Goal: Task Accomplishment & Management: Complete application form

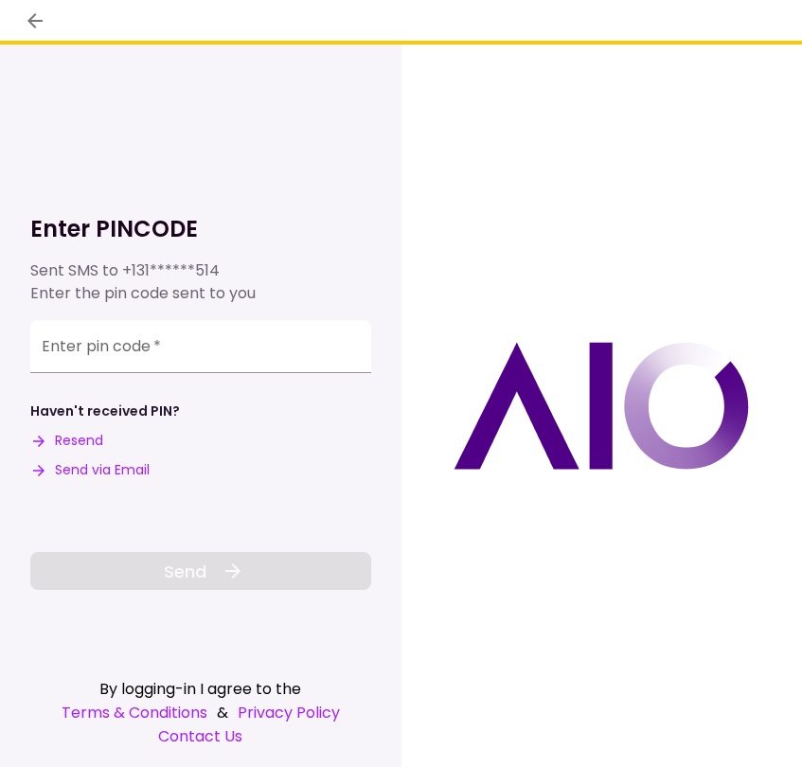
click at [115, 350] on input "Enter pin code   *" at bounding box center [200, 346] width 341 height 53
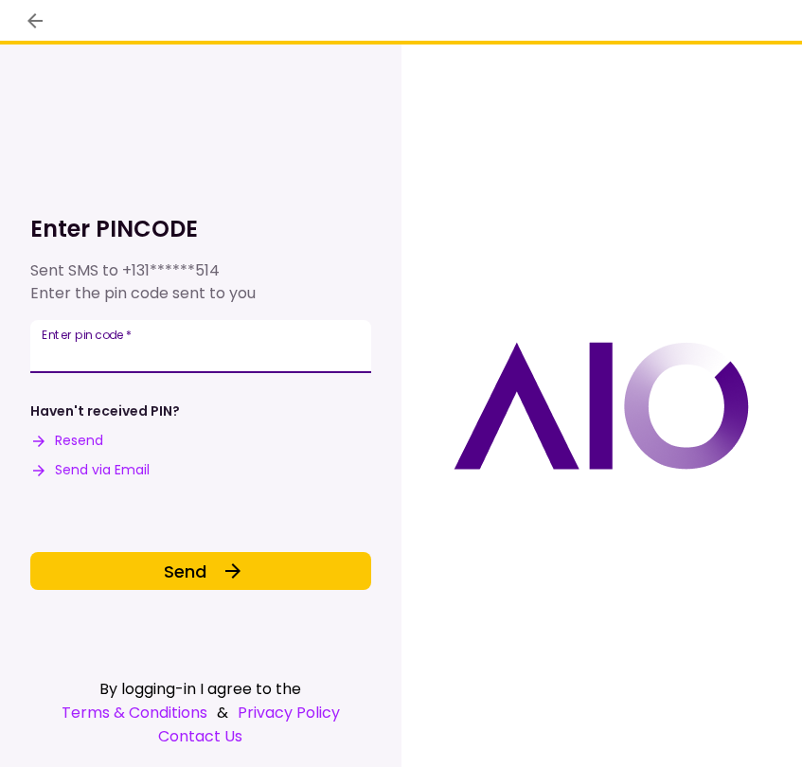
type input "******"
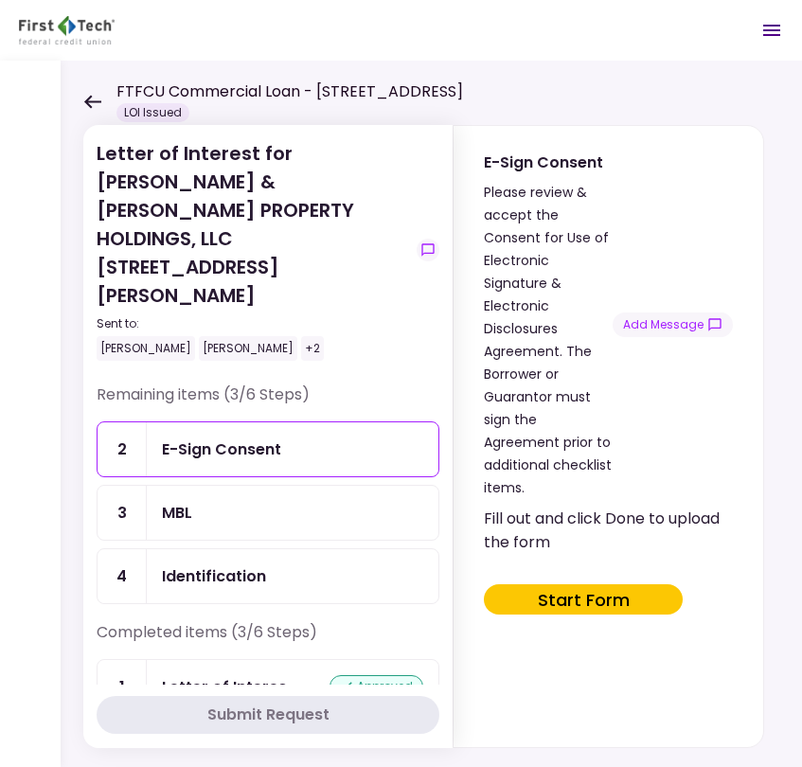
click at [230, 564] on div "Identification" at bounding box center [214, 576] width 104 height 24
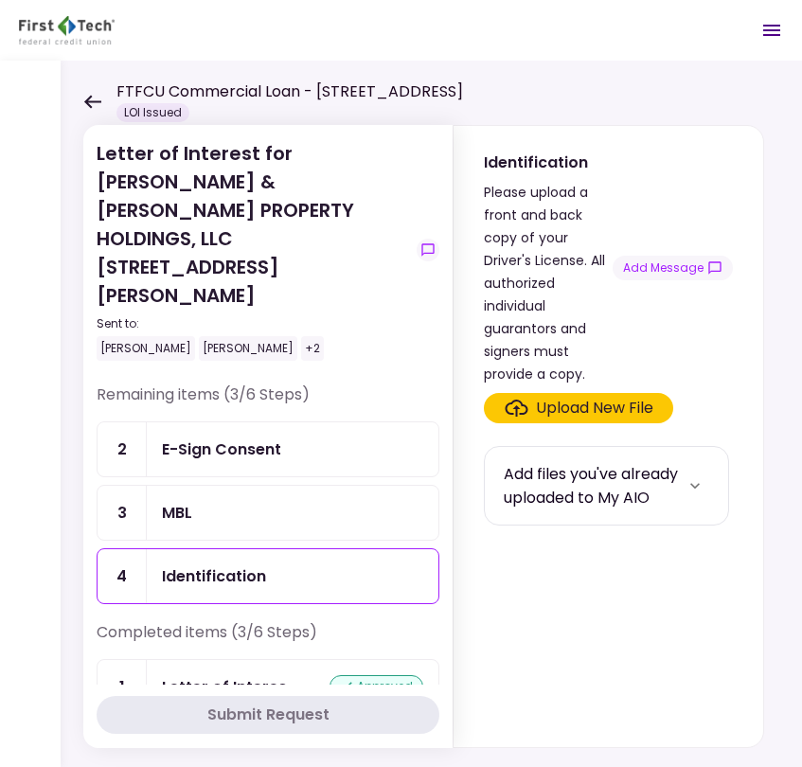
click at [578, 404] on div "Upload New File" at bounding box center [594, 408] width 117 height 23
click at [0, 0] on input "Upload New File" at bounding box center [0, 0] width 0 height 0
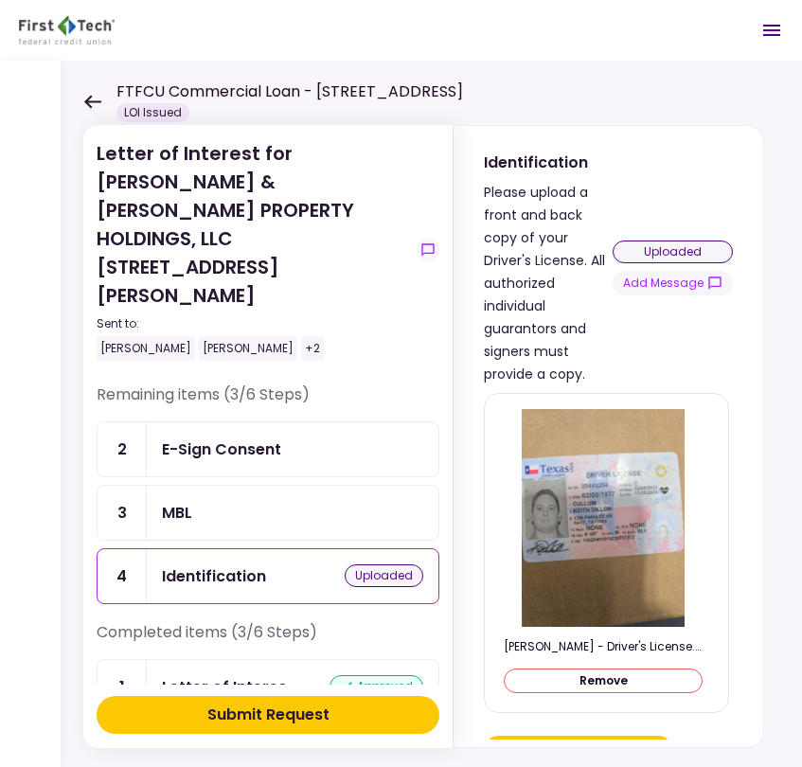
click at [277, 716] on div "Submit Request" at bounding box center [268, 715] width 122 height 23
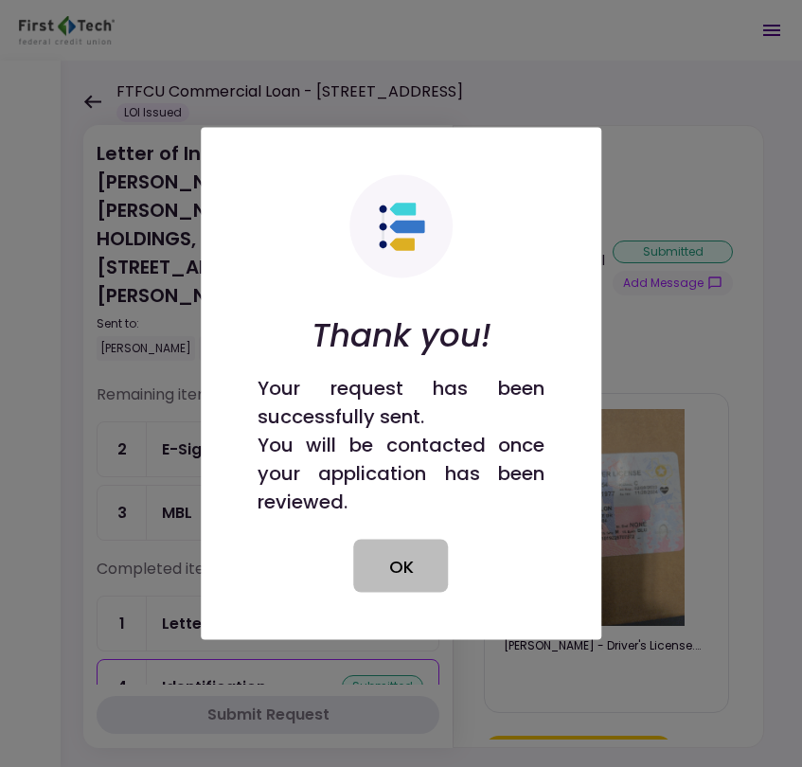
click at [417, 566] on button "OK" at bounding box center [401, 566] width 95 height 53
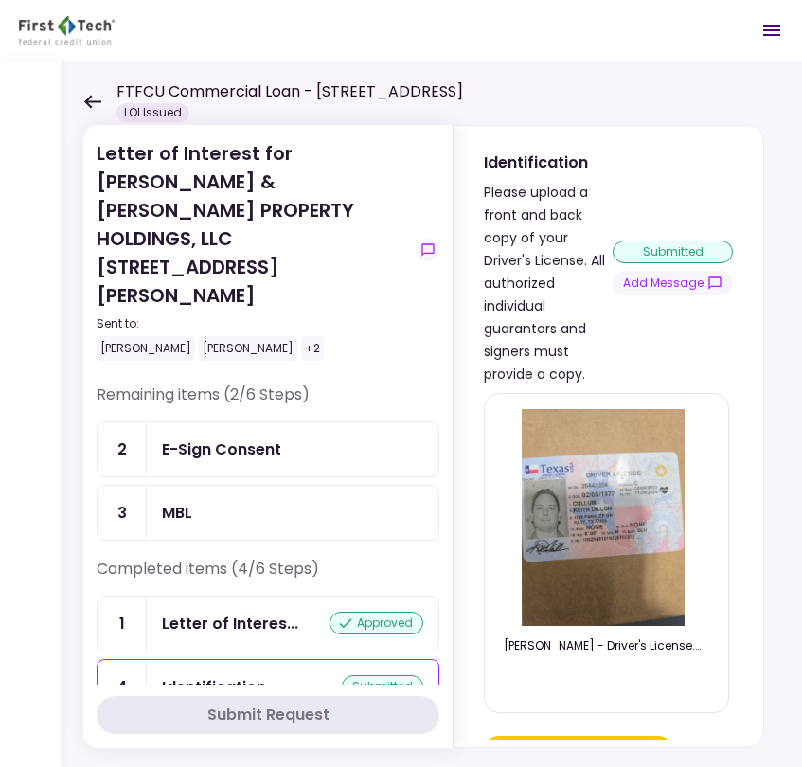
click at [297, 438] on div "E-Sign Consent" at bounding box center [292, 450] width 261 height 24
